Goal: Use online tool/utility: Use online tool/utility

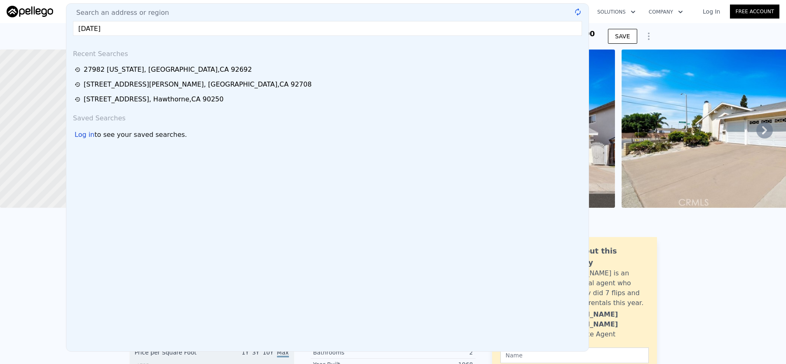
scroll to position [0, 286]
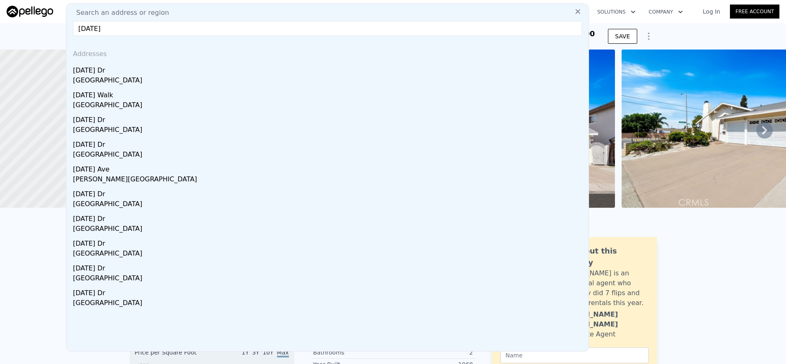
click at [253, 29] on input "[DATE]" at bounding box center [327, 28] width 509 height 15
click at [168, 32] on input "[DATE] [DATE]" at bounding box center [327, 28] width 509 height 15
drag, startPoint x: 163, startPoint y: 30, endPoint x: 23, endPoint y: 25, distance: 139.4
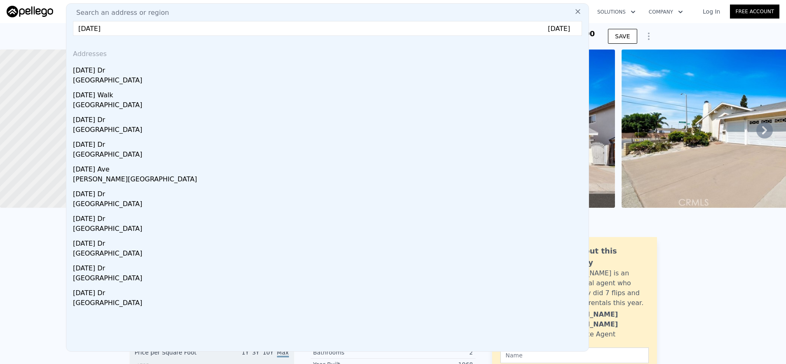
paste input "[STREET_ADDRESS]"
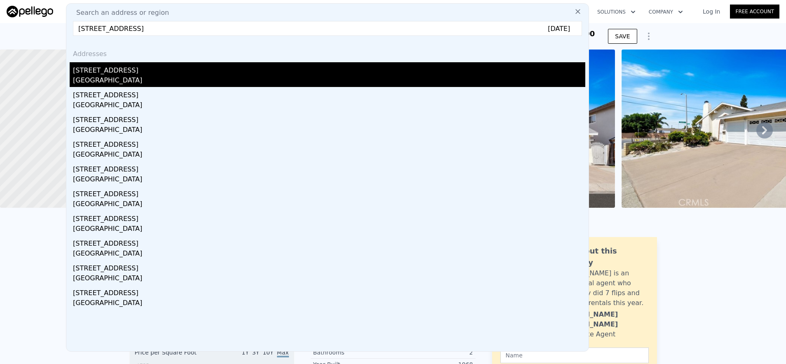
type input "[STREET_ADDRESS] [DATE]"
click at [145, 74] on div "[STREET_ADDRESS]" at bounding box center [329, 68] width 512 height 13
type input "4"
type input "3"
type input "1373"
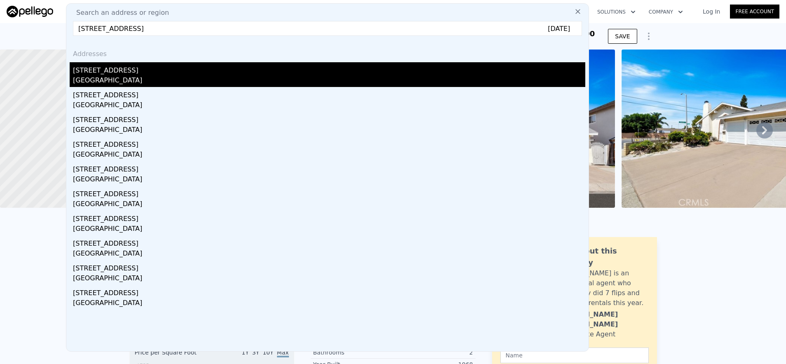
type input "2636"
type input "5490"
type input "11000"
type input "$ 1,134,000"
type input "-$ 5,023"
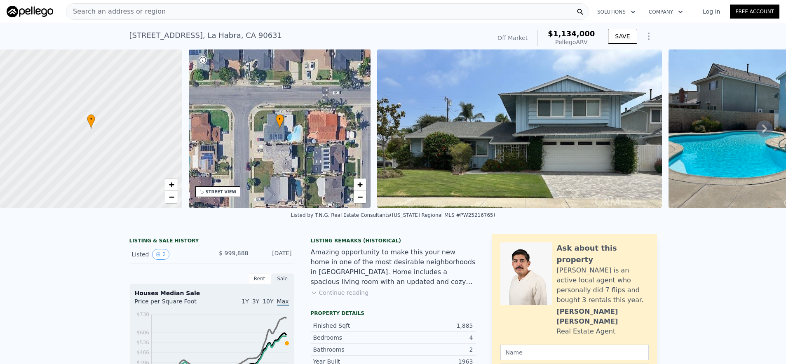
click at [320, 15] on div "Search an address or region" at bounding box center [327, 11] width 523 height 16
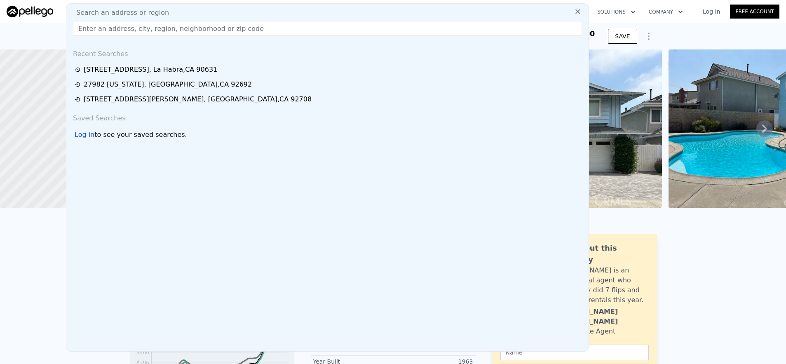
click at [320, 21] on input "text" at bounding box center [327, 28] width 509 height 15
type input "$ 1,135,000"
type input "-$ 4,079"
checkbox input "true"
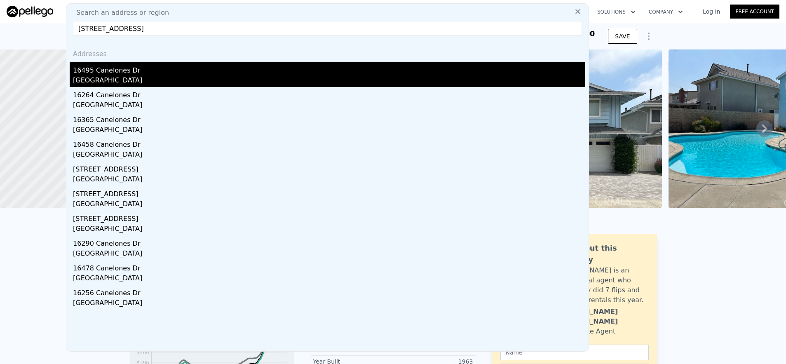
type input "[STREET_ADDRESS]"
click at [284, 73] on div "16495 Canelones Dr" at bounding box center [329, 68] width 512 height 13
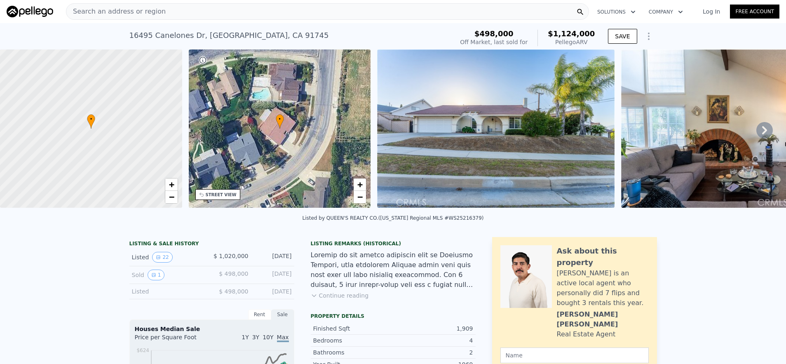
click at [317, 14] on div "Search an address or region" at bounding box center [327, 11] width 523 height 16
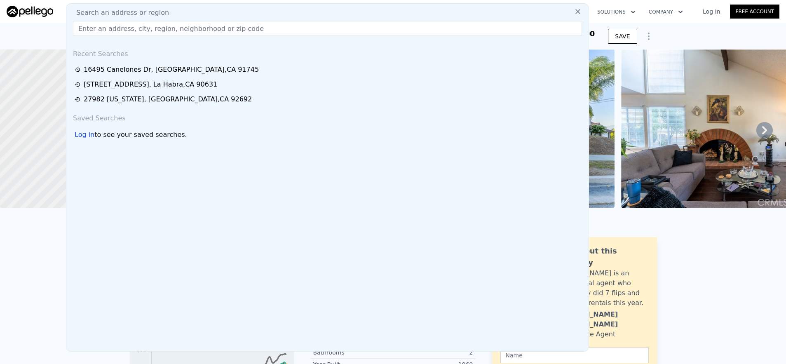
click at [318, 28] on input "text" at bounding box center [327, 28] width 509 height 15
paste input "[STREET_ADDRESS][PERSON_NAME]"
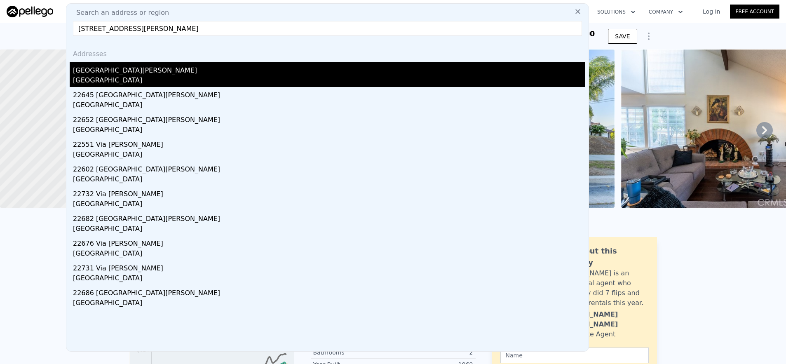
type input "[STREET_ADDRESS][PERSON_NAME]"
click at [298, 75] on div "[GEOGRAPHIC_DATA][PERSON_NAME]" at bounding box center [329, 68] width 512 height 13
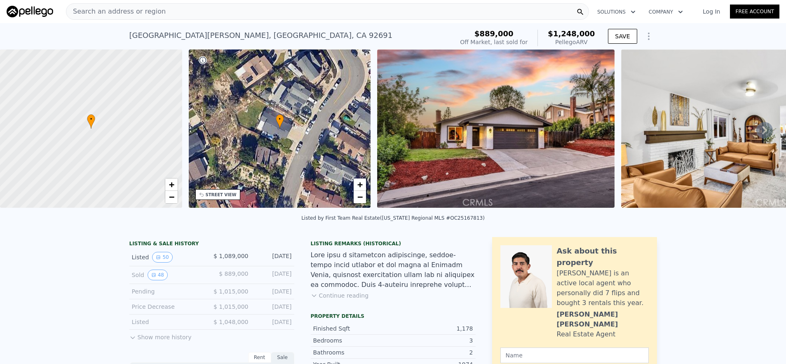
click at [135, 16] on span "Search an address or region" at bounding box center [115, 12] width 99 height 10
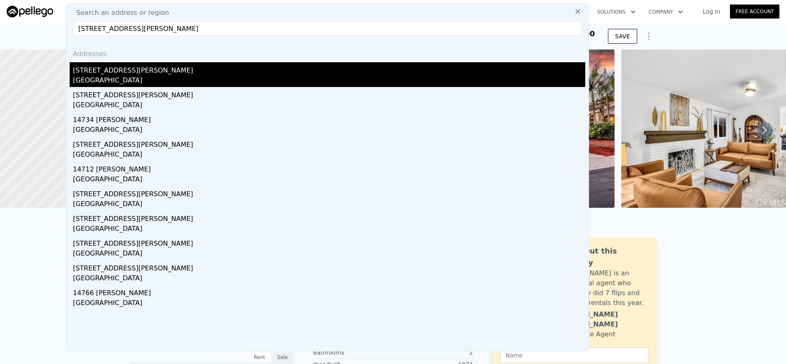
type input "[STREET_ADDRESS][PERSON_NAME]"
click at [140, 75] on div "[GEOGRAPHIC_DATA]" at bounding box center [329, 81] width 512 height 12
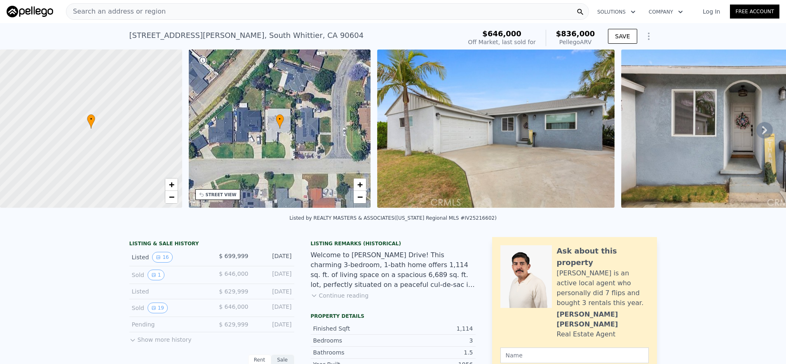
click at [262, 16] on div "Search an address or region" at bounding box center [327, 11] width 523 height 16
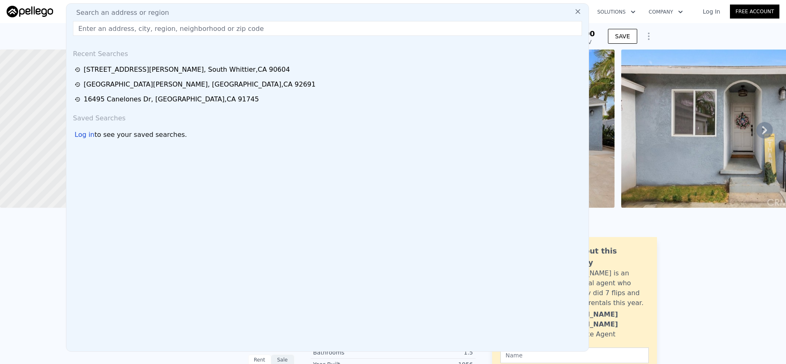
click at [265, 30] on input "text" at bounding box center [327, 28] width 509 height 15
paste input "[STREET_ADDRESS]"
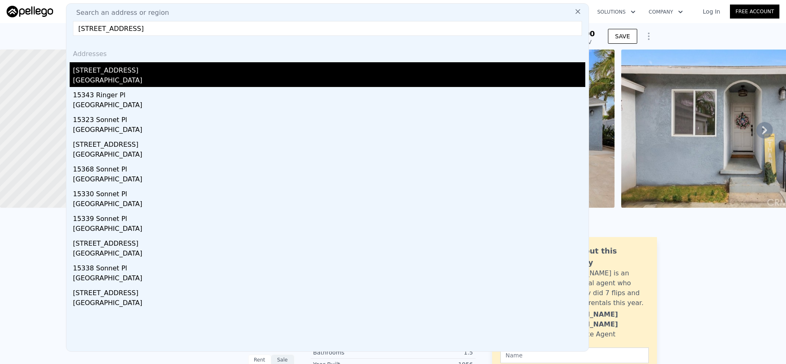
type input "[STREET_ADDRESS]"
click at [271, 75] on div "[STREET_ADDRESS]" at bounding box center [329, 68] width 512 height 13
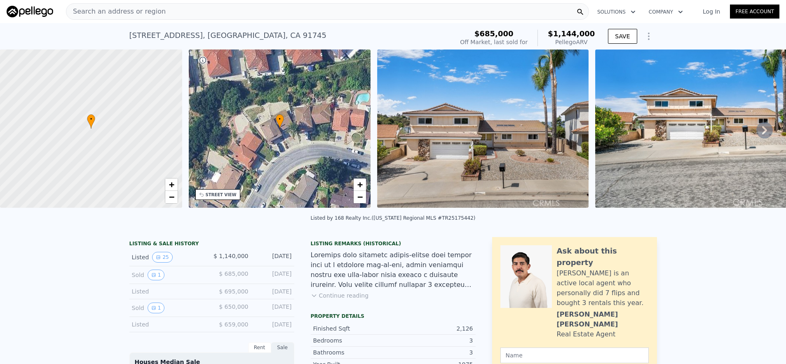
click at [299, 15] on div "Search an address or region" at bounding box center [327, 11] width 523 height 16
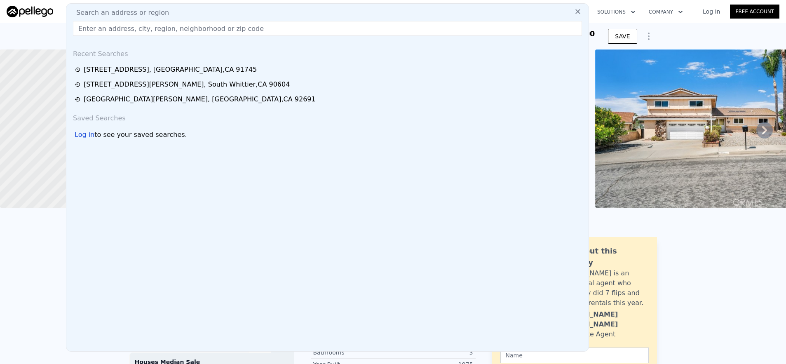
click at [300, 27] on input "text" at bounding box center [327, 28] width 509 height 15
paste input "[STREET_ADDRESS]"
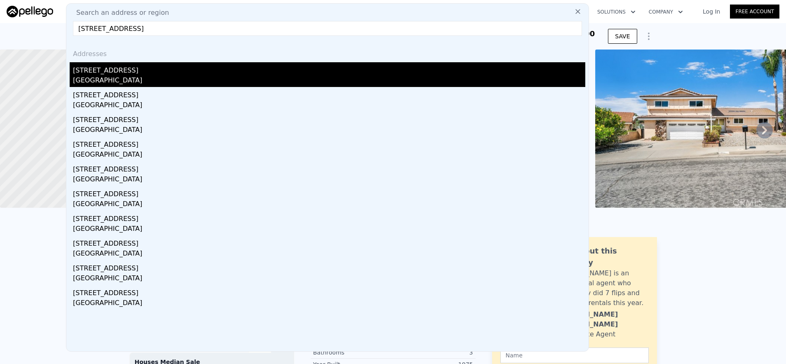
type input "[STREET_ADDRESS]"
click at [309, 74] on div "[STREET_ADDRESS]" at bounding box center [329, 68] width 512 height 13
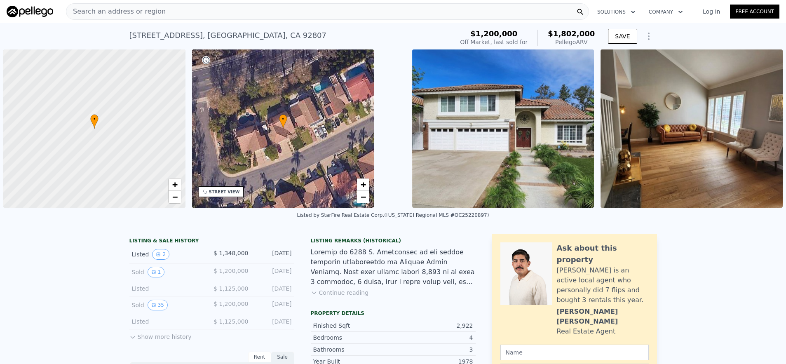
click at [174, 16] on div "Search an address or region" at bounding box center [327, 11] width 523 height 16
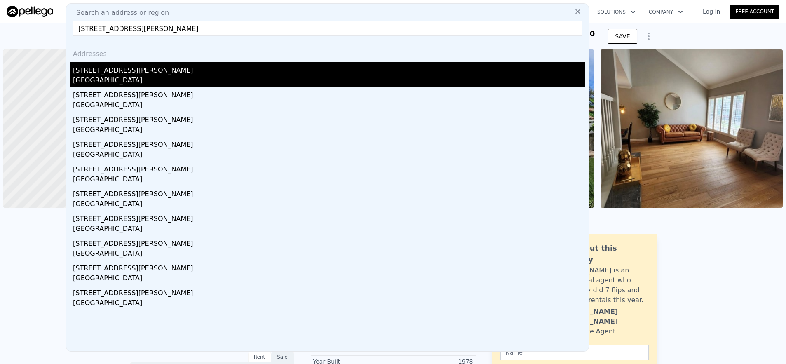
type input "[STREET_ADDRESS][PERSON_NAME]"
click at [230, 81] on div "[GEOGRAPHIC_DATA]" at bounding box center [329, 81] width 512 height 12
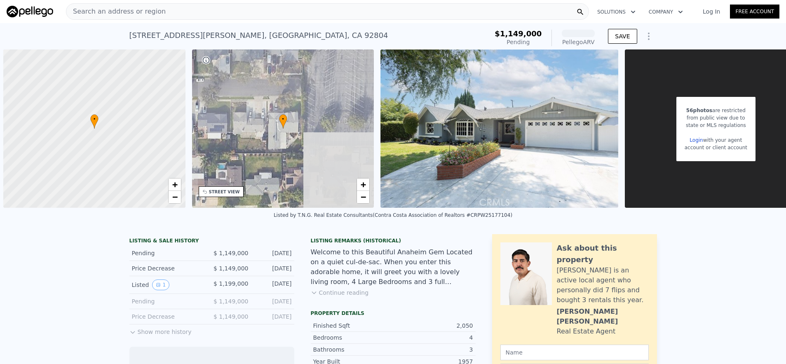
scroll to position [0, 3]
